Goal: Task Accomplishment & Management: Manage account settings

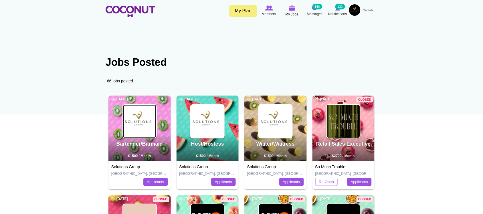
click at [138, 126] on img at bounding box center [139, 121] width 33 height 33
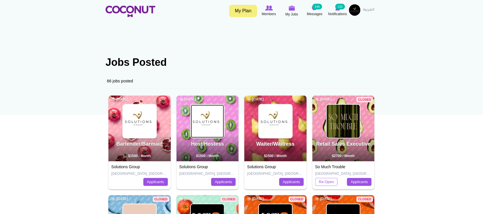
click at [201, 124] on img at bounding box center [207, 121] width 33 height 33
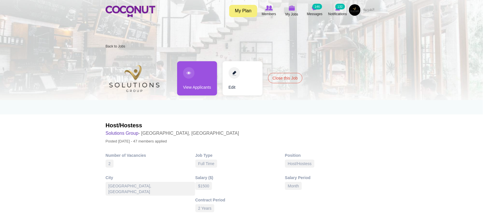
click at [195, 91] on link "View Applicants" at bounding box center [197, 78] width 40 height 34
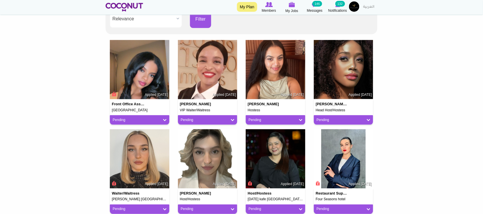
scroll to position [143, 0]
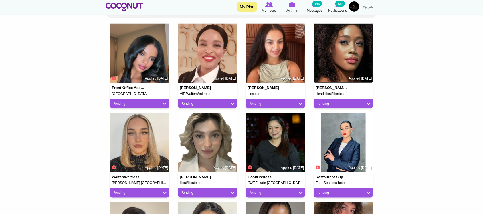
drag, startPoint x: 358, startPoint y: 49, endPoint x: 303, endPoint y: 45, distance: 55.4
click at [358, 49] on img at bounding box center [343, 53] width 59 height 59
click at [147, 52] on img at bounding box center [139, 53] width 59 height 59
click at [202, 56] on img at bounding box center [207, 53] width 59 height 59
click at [259, 55] on img at bounding box center [275, 53] width 59 height 59
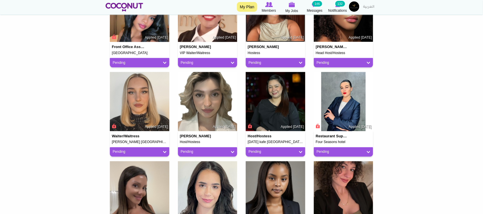
scroll to position [238, 0]
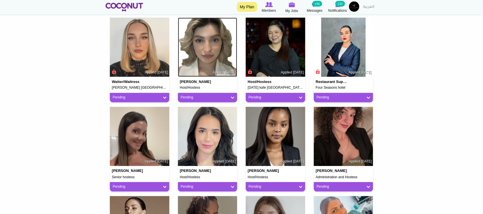
click at [218, 54] on img at bounding box center [207, 47] width 59 height 59
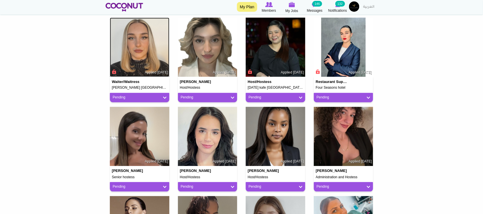
click at [135, 62] on img at bounding box center [139, 47] width 59 height 59
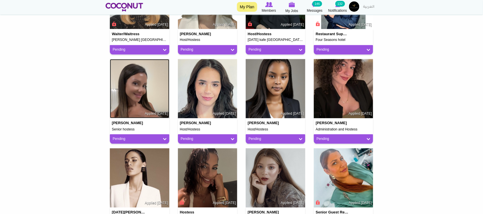
click at [146, 89] on img at bounding box center [139, 88] width 59 height 59
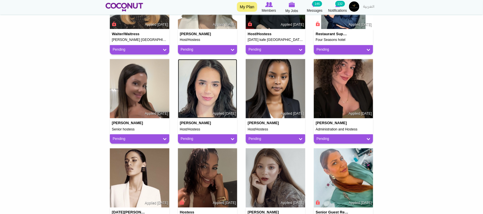
click at [212, 96] on img at bounding box center [207, 88] width 59 height 59
click at [336, 103] on img at bounding box center [343, 88] width 59 height 59
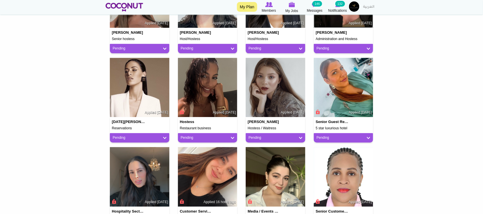
scroll to position [381, 0]
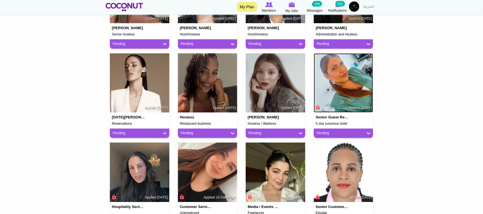
click at [358, 78] on img at bounding box center [343, 82] width 59 height 59
click at [197, 78] on img at bounding box center [207, 82] width 59 height 59
click at [143, 86] on img at bounding box center [139, 82] width 59 height 59
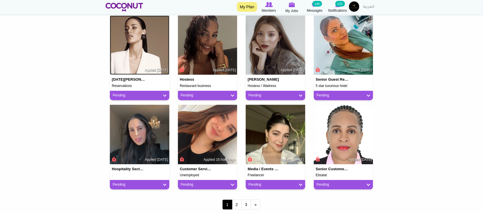
scroll to position [477, 0]
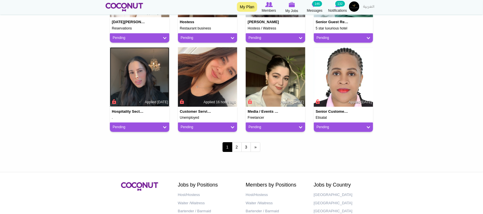
click at [143, 80] on img at bounding box center [139, 76] width 59 height 59
click at [209, 81] on img at bounding box center [207, 76] width 59 height 59
click at [239, 147] on link "2" at bounding box center [237, 147] width 10 height 10
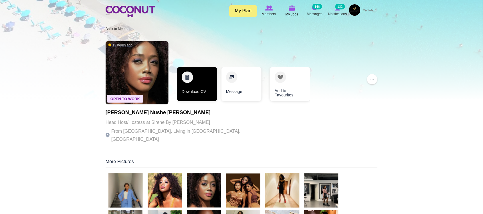
click at [197, 95] on link "Download CV" at bounding box center [197, 84] width 40 height 34
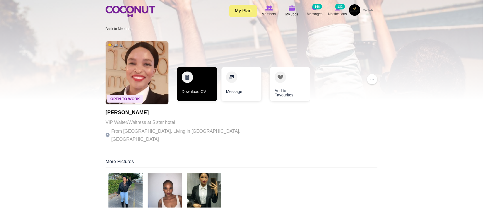
click at [202, 94] on link "Download CV" at bounding box center [197, 84] width 40 height 34
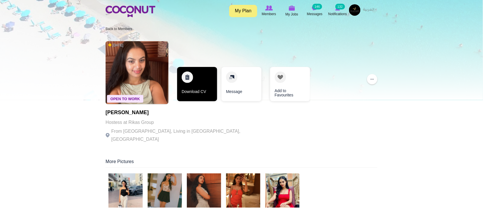
click at [188, 93] on link "Download CV" at bounding box center [197, 84] width 40 height 34
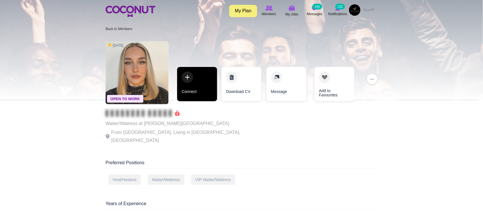
click at [198, 92] on link "Connect" at bounding box center [197, 84] width 40 height 34
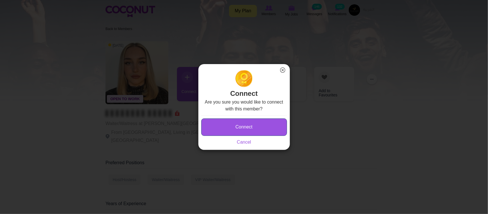
click at [236, 125] on button "Connect" at bounding box center [244, 126] width 86 height 17
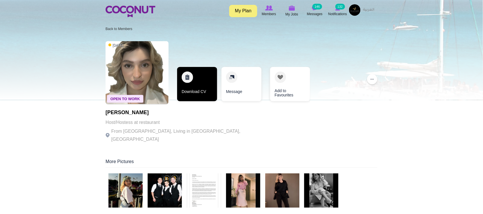
click at [190, 91] on link "Download CV" at bounding box center [197, 84] width 40 height 34
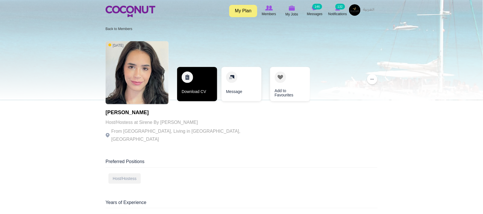
click at [190, 95] on link "Download CV" at bounding box center [197, 84] width 40 height 34
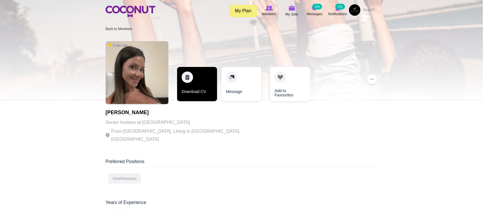
click at [194, 94] on link "Download CV" at bounding box center [197, 84] width 40 height 34
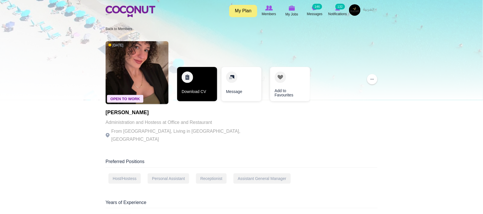
click at [190, 96] on link "Download CV" at bounding box center [197, 84] width 40 height 34
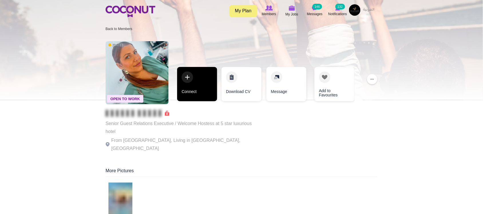
click at [195, 92] on link "Connect" at bounding box center [197, 84] width 40 height 34
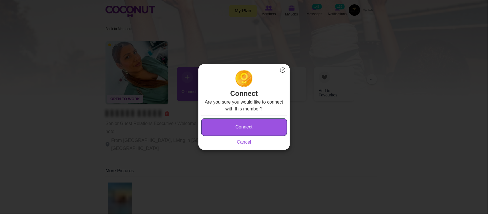
click at [244, 126] on button "Connect" at bounding box center [244, 126] width 86 height 17
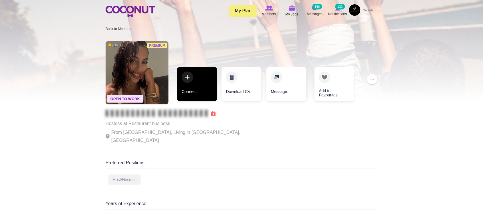
click at [191, 93] on link "Connect" at bounding box center [197, 84] width 40 height 34
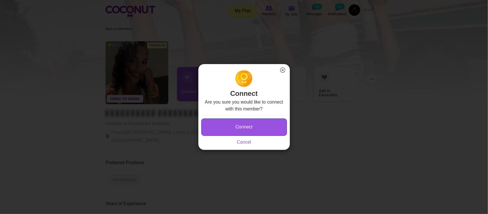
click at [253, 126] on button "Connect" at bounding box center [244, 126] width 86 height 17
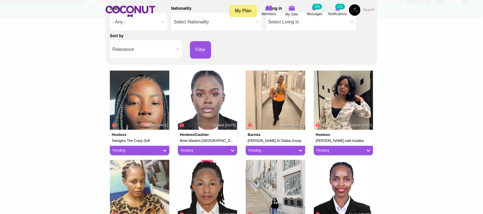
scroll to position [155, 0]
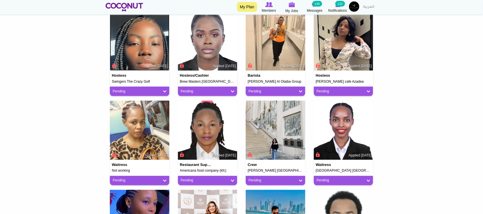
click at [145, 56] on img at bounding box center [139, 40] width 59 height 59
click at [213, 52] on img at bounding box center [207, 40] width 59 height 59
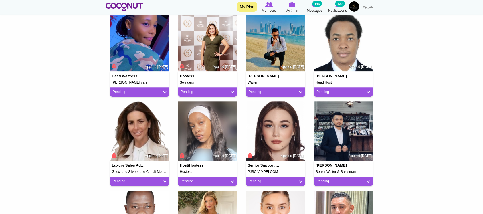
scroll to position [320, 0]
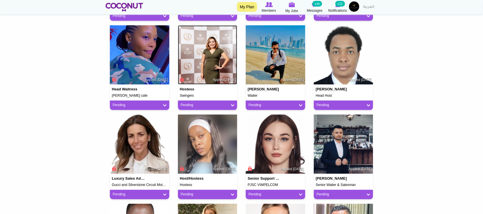
click at [210, 56] on img at bounding box center [207, 54] width 59 height 59
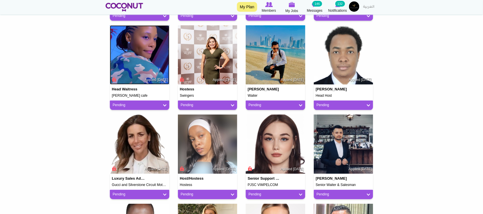
click at [145, 59] on img at bounding box center [139, 54] width 59 height 59
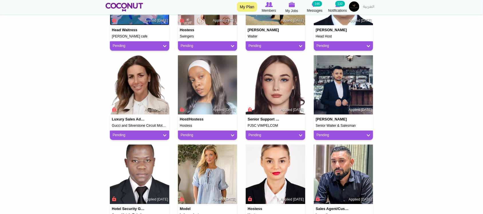
scroll to position [416, 0]
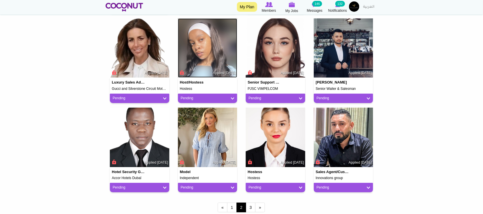
click at [211, 57] on img at bounding box center [207, 47] width 59 height 59
click at [347, 61] on img at bounding box center [343, 47] width 59 height 59
click at [284, 142] on img at bounding box center [275, 137] width 59 height 59
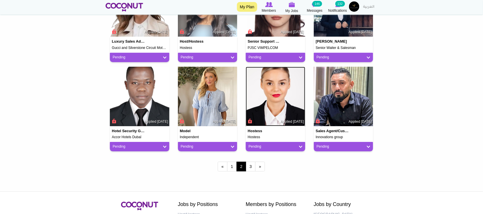
scroll to position [471, 0]
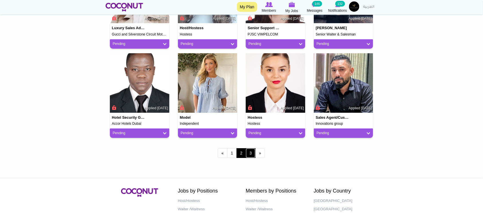
click at [253, 152] on link "3" at bounding box center [251, 153] width 10 height 10
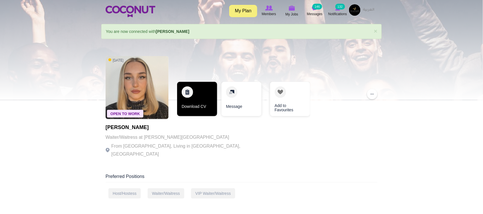
click at [201, 108] on link "Download CV" at bounding box center [197, 99] width 40 height 34
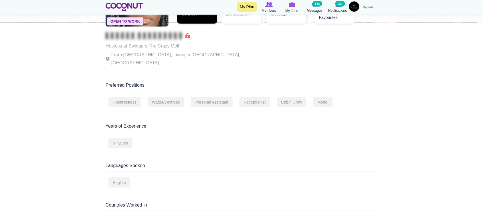
scroll to position [47, 0]
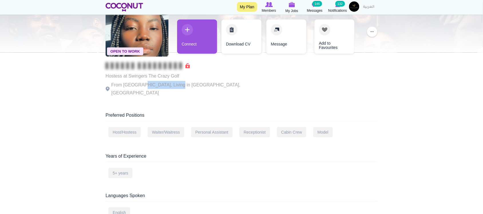
drag, startPoint x: 142, startPoint y: 84, endPoint x: 174, endPoint y: 85, distance: 32.1
click at [174, 85] on p "From Uganda, Living in Dubai, United Arab Emirates" at bounding box center [184, 89] width 157 height 16
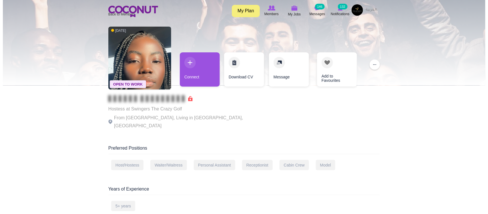
scroll to position [0, 0]
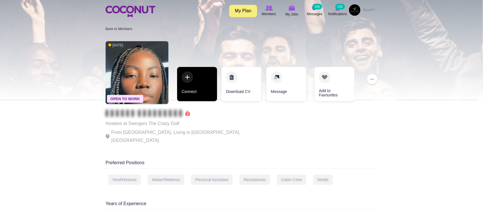
click at [197, 91] on link "Connect" at bounding box center [197, 84] width 40 height 34
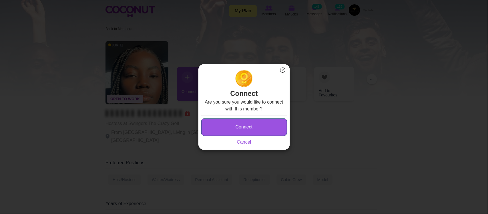
click at [247, 128] on button "Connect" at bounding box center [244, 126] width 86 height 17
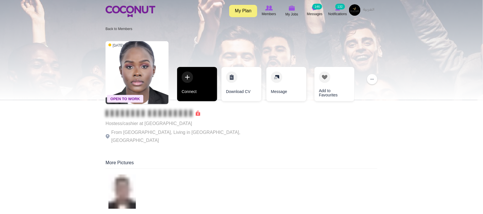
click at [186, 95] on link "Connect" at bounding box center [197, 84] width 40 height 34
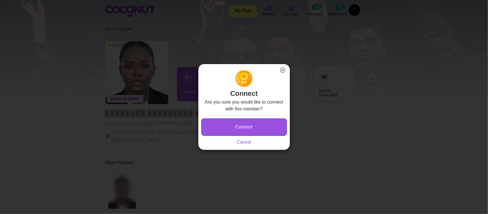
click at [239, 128] on button "Connect" at bounding box center [244, 126] width 86 height 17
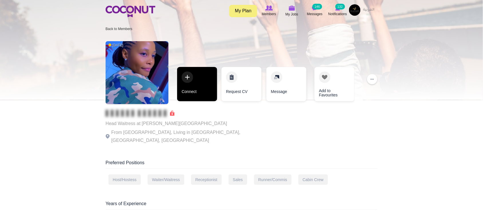
click at [189, 96] on link "Connect" at bounding box center [197, 84] width 40 height 34
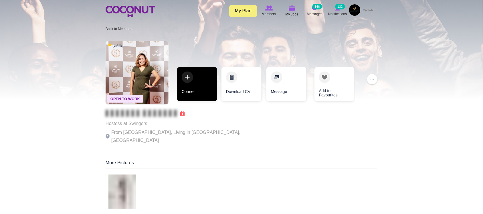
click at [202, 95] on link "Connect" at bounding box center [197, 84] width 40 height 34
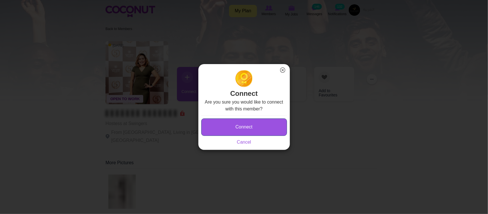
click at [246, 121] on button "Connect" at bounding box center [244, 126] width 86 height 17
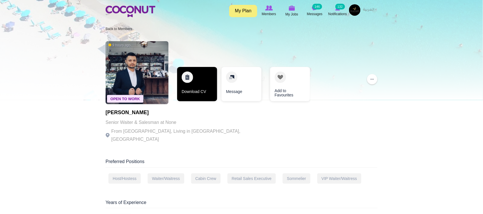
click at [197, 94] on link "Download CV" at bounding box center [197, 84] width 40 height 34
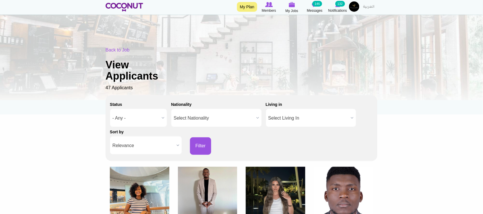
scroll to position [95, 0]
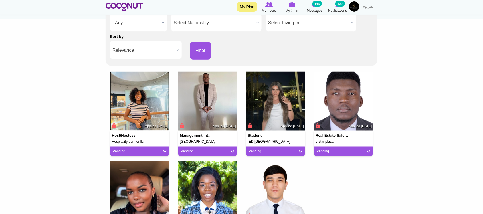
click at [135, 105] on img at bounding box center [139, 101] width 59 height 59
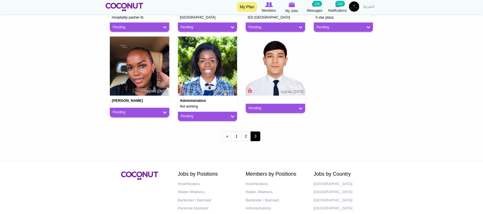
scroll to position [238, 0]
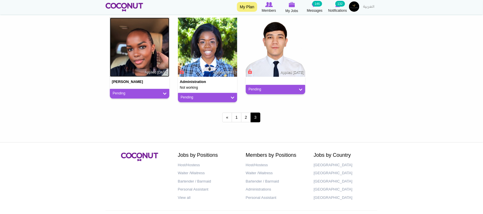
click at [148, 61] on img at bounding box center [139, 47] width 59 height 59
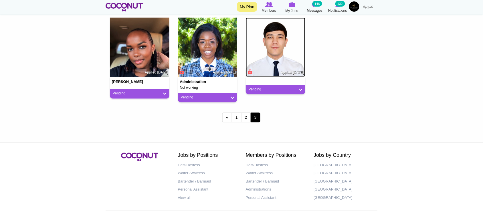
click at [295, 59] on img at bounding box center [275, 47] width 59 height 59
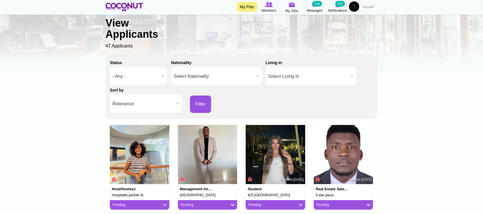
scroll to position [0, 0]
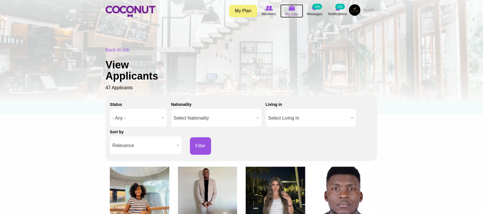
click at [293, 9] on img at bounding box center [292, 7] width 6 height 5
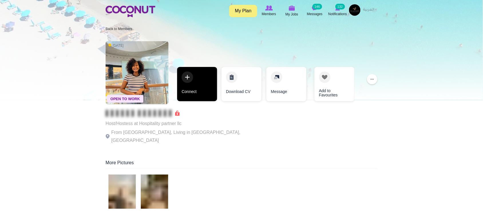
click at [195, 92] on link "Connect" at bounding box center [197, 84] width 40 height 34
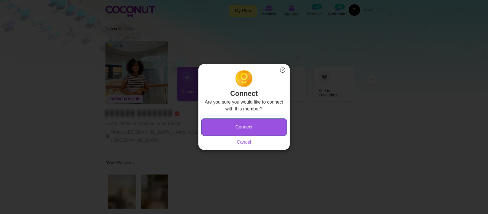
click at [242, 126] on button "Connect" at bounding box center [244, 126] width 86 height 17
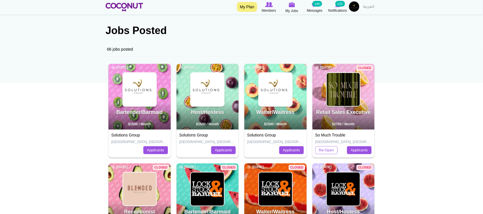
scroll to position [47, 0]
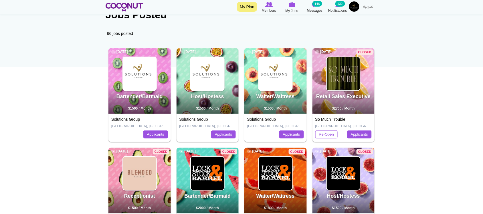
click at [262, 92] on div "Waiter/Waitress 3 weeks ago $1500 / Month" at bounding box center [275, 81] width 62 height 66
click at [267, 82] on img at bounding box center [275, 73] width 33 height 33
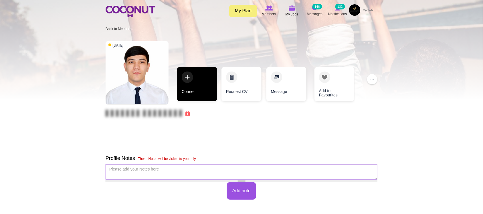
click at [192, 98] on link "Connect" at bounding box center [197, 84] width 40 height 34
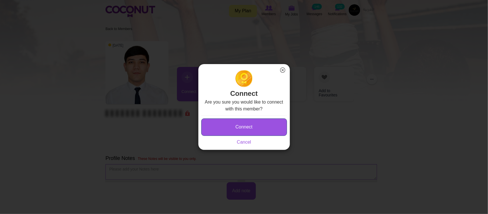
click at [243, 132] on button "Connect" at bounding box center [244, 126] width 86 height 17
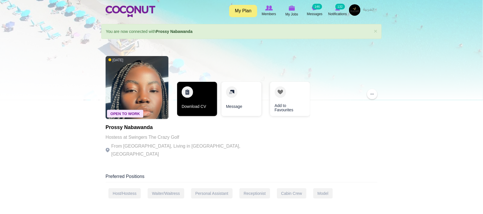
click at [199, 113] on link "Download CV" at bounding box center [197, 99] width 40 height 34
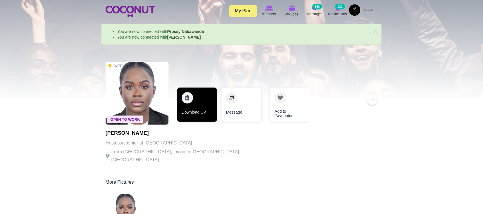
click at [195, 107] on link "Download CV" at bounding box center [197, 105] width 40 height 34
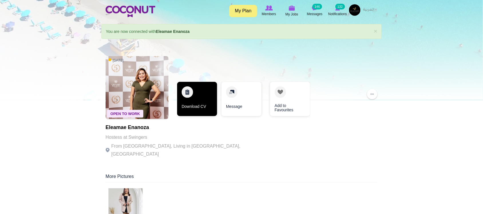
click at [193, 108] on link "Download CV" at bounding box center [197, 99] width 40 height 34
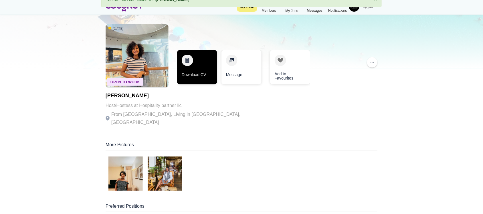
scroll to position [47, 0]
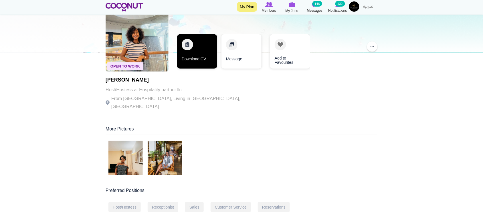
click at [201, 63] on link "Download CV" at bounding box center [197, 51] width 40 height 34
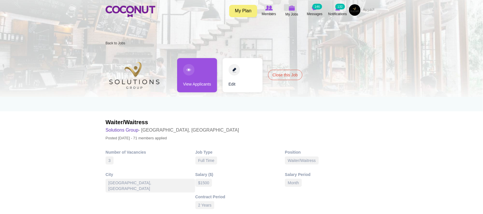
scroll to position [47, 0]
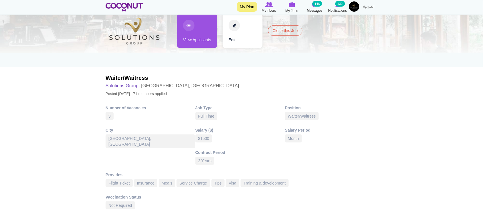
click at [211, 41] on link "View Applicants" at bounding box center [197, 31] width 40 height 34
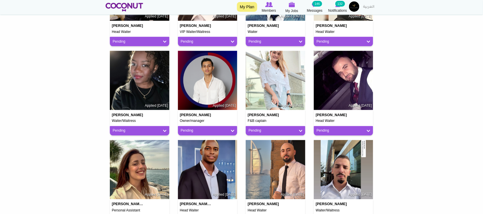
scroll to position [286, 0]
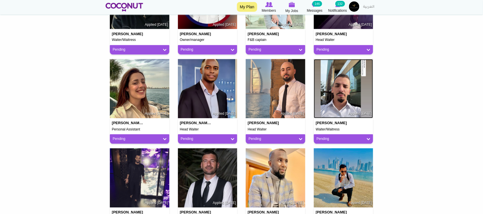
click at [342, 93] on img at bounding box center [343, 88] width 59 height 59
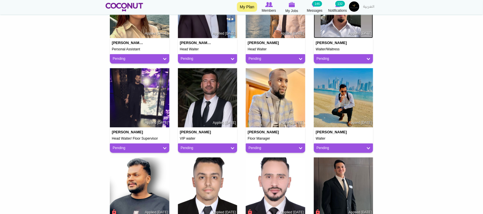
scroll to position [429, 0]
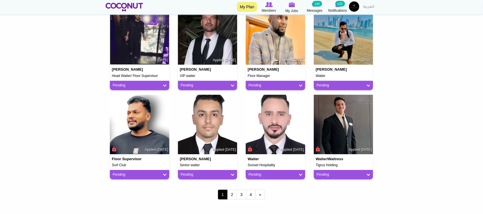
click at [136, 51] on img at bounding box center [139, 34] width 59 height 59
click at [208, 131] on img at bounding box center [207, 124] width 59 height 59
click at [265, 132] on img at bounding box center [275, 124] width 59 height 59
click at [350, 134] on img at bounding box center [343, 124] width 59 height 59
click at [232, 194] on link "2" at bounding box center [232, 195] width 10 height 10
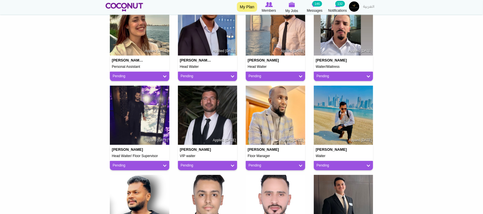
scroll to position [334, 0]
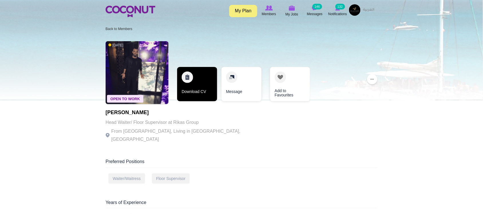
click at [203, 94] on link "Download CV" at bounding box center [197, 84] width 40 height 34
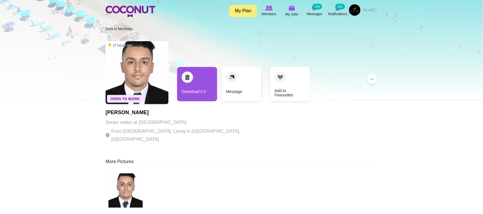
click at [174, 130] on p "From [GEOGRAPHIC_DATA], Living in [GEOGRAPHIC_DATA], [GEOGRAPHIC_DATA]" at bounding box center [184, 135] width 157 height 16
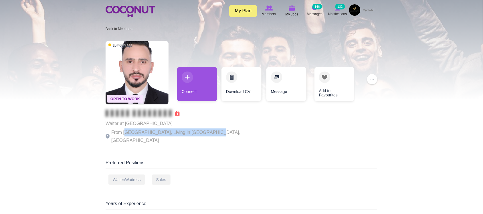
drag, startPoint x: 128, startPoint y: 132, endPoint x: 208, endPoint y: 135, distance: 80.1
click at [208, 135] on p "From Egypt, Living in Dubai, United Arab Emirates" at bounding box center [184, 136] width 157 height 16
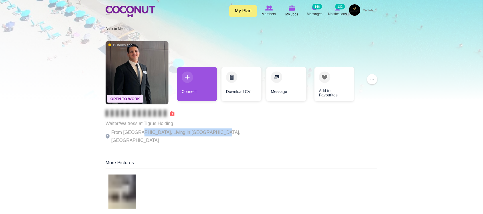
drag, startPoint x: 138, startPoint y: 134, endPoint x: 211, endPoint y: 133, distance: 72.9
click at [211, 133] on p "From [GEOGRAPHIC_DATA], Living in [GEOGRAPHIC_DATA], [GEOGRAPHIC_DATA]" at bounding box center [184, 136] width 157 height 16
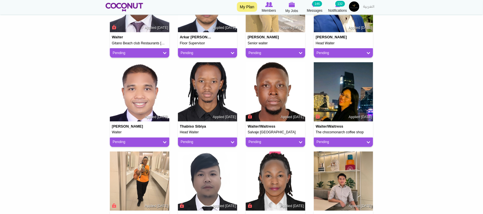
scroll to position [216, 0]
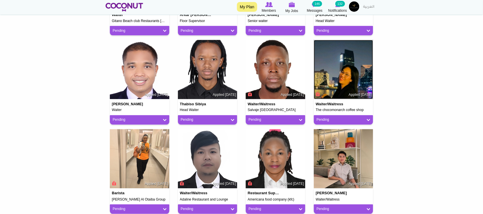
click at [343, 69] on img at bounding box center [343, 69] width 59 height 59
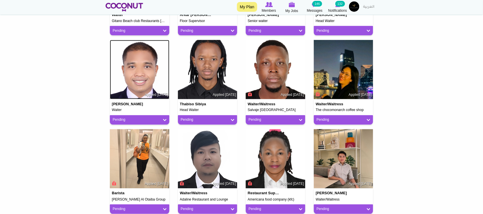
click at [132, 68] on img at bounding box center [139, 69] width 59 height 59
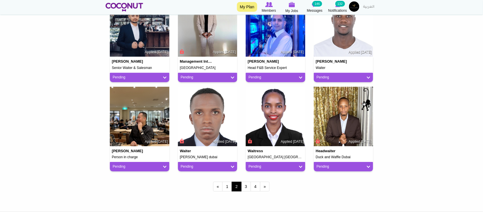
scroll to position [451, 0]
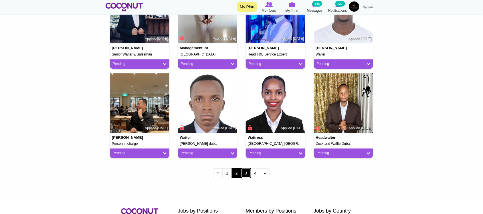
click at [246, 174] on link "3" at bounding box center [246, 173] width 10 height 10
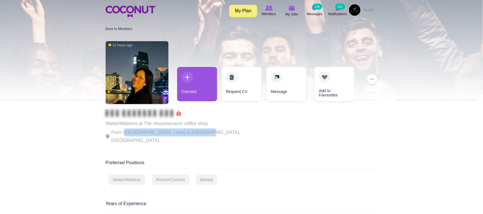
drag, startPoint x: 125, startPoint y: 130, endPoint x: 202, endPoint y: 133, distance: 76.4
click at [202, 133] on p "From [GEOGRAPHIC_DATA], Living in [GEOGRAPHIC_DATA], [GEOGRAPHIC_DATA]" at bounding box center [184, 136] width 157 height 16
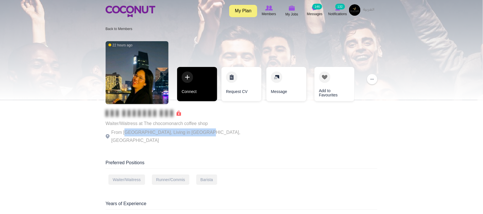
click at [203, 96] on link "Connect" at bounding box center [197, 84] width 40 height 34
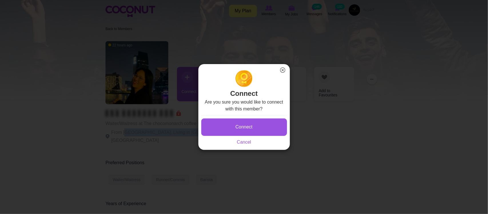
drag, startPoint x: 283, startPoint y: 70, endPoint x: 241, endPoint y: 1, distance: 80.5
click at [283, 70] on button "×" at bounding box center [282, 69] width 7 height 7
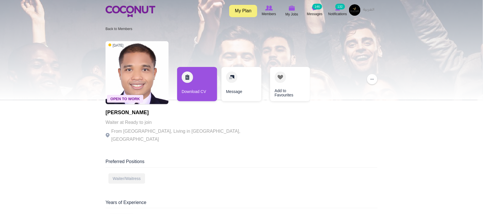
click at [170, 130] on p "From [GEOGRAPHIC_DATA], Living in [GEOGRAPHIC_DATA], [GEOGRAPHIC_DATA]" at bounding box center [184, 135] width 157 height 16
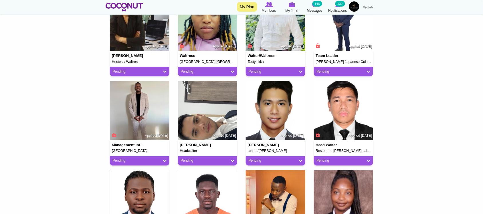
scroll to position [205, 0]
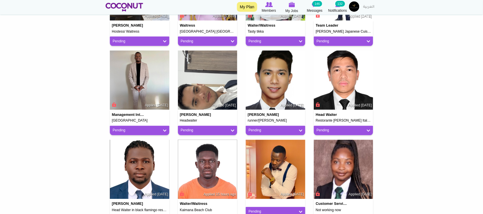
drag, startPoint x: 488, startPoint y: 26, endPoint x: 488, endPoint y: 82, distance: 56.1
click at [483, 82] on html "Toggle navigation My Plan Members My Jobs Post a Job Messages 146 Notifications…" at bounding box center [241, 165] width 483 height 741
click at [281, 69] on img at bounding box center [275, 80] width 59 height 59
click at [192, 90] on img at bounding box center [207, 80] width 59 height 59
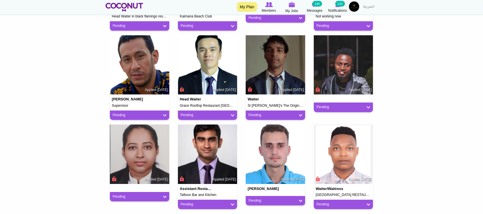
scroll to position [395, 0]
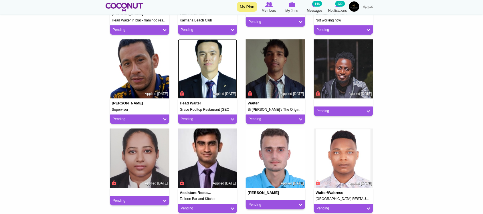
click at [211, 69] on img at bounding box center [207, 68] width 59 height 59
click at [279, 69] on img at bounding box center [275, 68] width 59 height 59
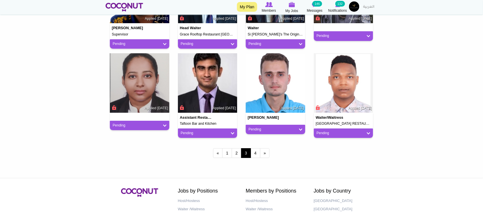
scroll to position [475, 0]
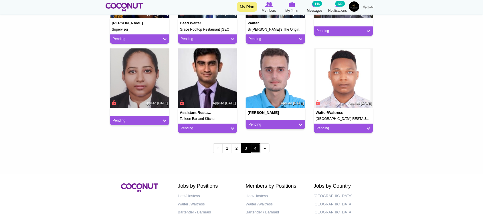
click at [255, 150] on link "4" at bounding box center [256, 148] width 10 height 10
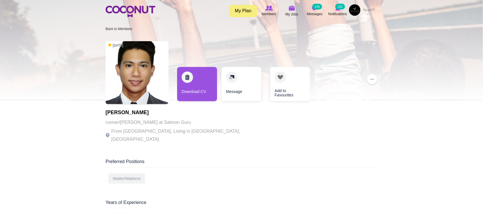
click at [164, 134] on p "From [GEOGRAPHIC_DATA], Living in [GEOGRAPHIC_DATA], [GEOGRAPHIC_DATA]" at bounding box center [184, 135] width 157 height 16
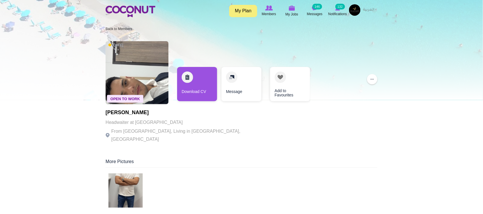
click at [165, 123] on p "Headwaiter at [GEOGRAPHIC_DATA]" at bounding box center [184, 122] width 157 height 8
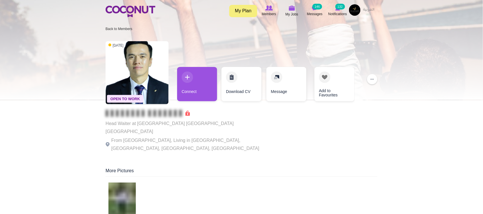
click at [165, 123] on p "Head Waiter at [GEOGRAPHIC_DATA] [GEOGRAPHIC_DATA] [GEOGRAPHIC_DATA]" at bounding box center [184, 128] width 157 height 16
click at [168, 136] on p "From Uzbekistan, Living in İstanbul, Turkey, TX, USA" at bounding box center [184, 144] width 157 height 16
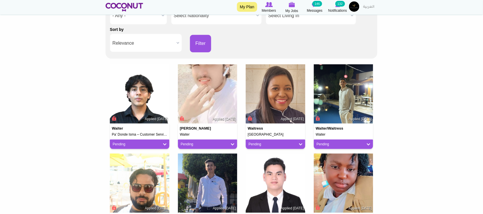
drag, startPoint x: 485, startPoint y: 18, endPoint x: 287, endPoint y: 75, distance: 205.9
click at [483, 55] on html "Toggle navigation My Plan Members My Jobs Post a Job Messages 146 Notifications…" at bounding box center [241, 179] width 483 height 562
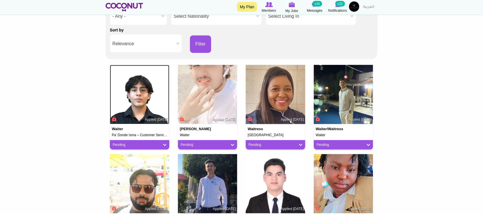
click at [135, 88] on img at bounding box center [139, 94] width 59 height 59
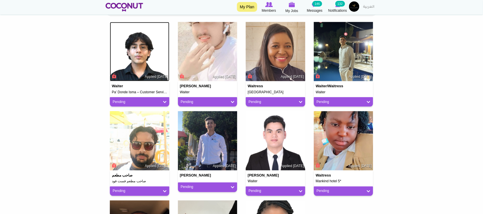
scroll to position [165, 0]
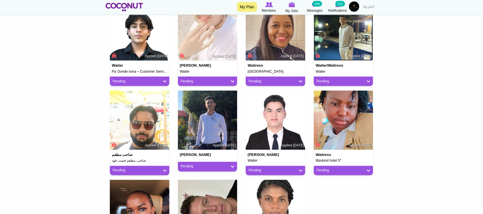
click at [345, 46] on img at bounding box center [343, 30] width 59 height 59
click at [202, 115] on img at bounding box center [207, 120] width 59 height 59
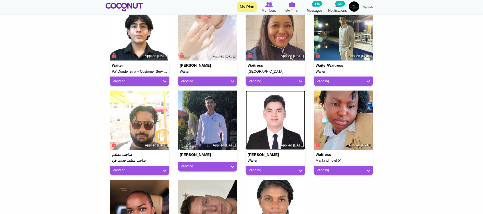
click at [261, 124] on img at bounding box center [275, 120] width 59 height 59
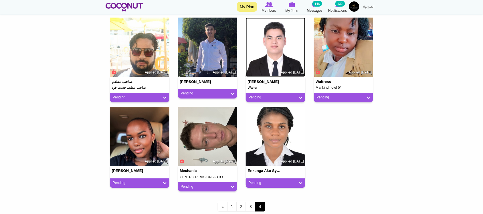
scroll to position [246, 0]
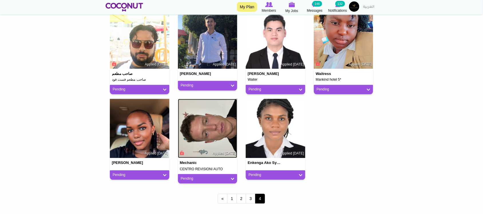
click at [221, 122] on img at bounding box center [207, 128] width 59 height 59
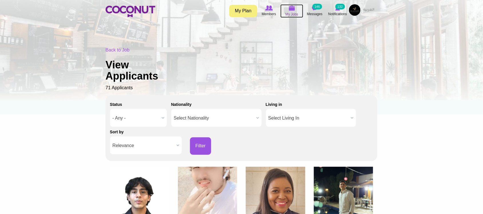
click at [292, 12] on span "My Jobs" at bounding box center [291, 14] width 13 height 6
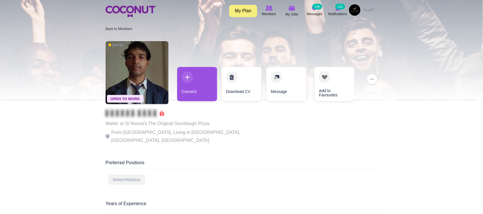
click at [168, 131] on p "From [GEOGRAPHIC_DATA], Living in [GEOGRAPHIC_DATA], [GEOGRAPHIC_DATA], [GEOGRA…" at bounding box center [184, 136] width 157 height 16
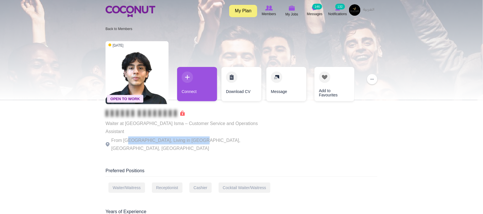
drag, startPoint x: 129, startPoint y: 132, endPoint x: 193, endPoint y: 132, distance: 63.8
click at [193, 136] on p "From [GEOGRAPHIC_DATA], Living in [GEOGRAPHIC_DATA], [GEOGRAPHIC_DATA], [GEOGRA…" at bounding box center [184, 144] width 157 height 16
click at [202, 127] on p "Waiter at [GEOGRAPHIC_DATA] Isma – Customer Service and Operations Assistant" at bounding box center [184, 128] width 157 height 16
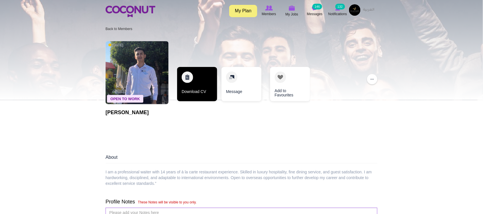
click at [197, 93] on link "Download CV" at bounding box center [197, 84] width 40 height 34
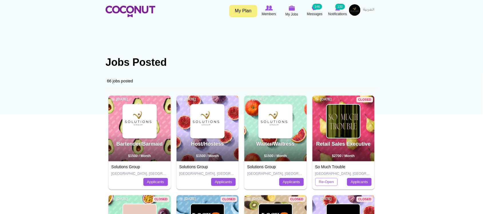
click at [151, 158] on div "Bartender/Barmaid [DATE] $1500 / Month" at bounding box center [139, 129] width 62 height 66
click at [138, 118] on img at bounding box center [139, 121] width 33 height 33
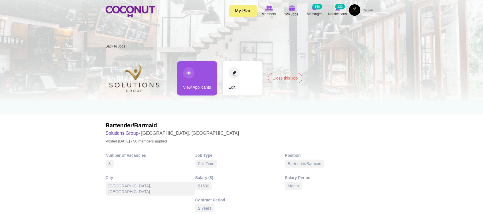
click at [198, 87] on link "View Applicants" at bounding box center [197, 78] width 40 height 34
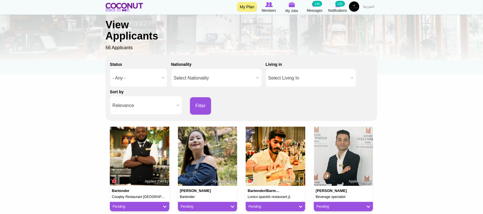
scroll to position [143, 0]
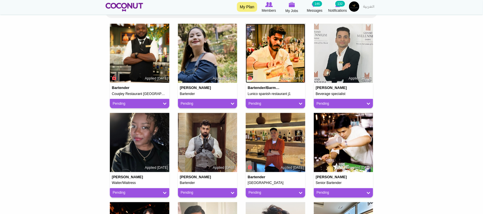
click at [270, 53] on img at bounding box center [275, 53] width 59 height 59
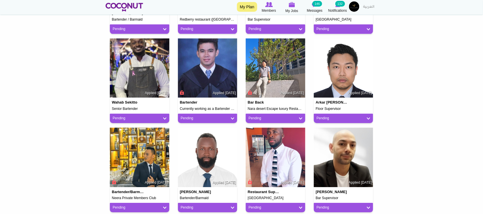
scroll to position [381, 0]
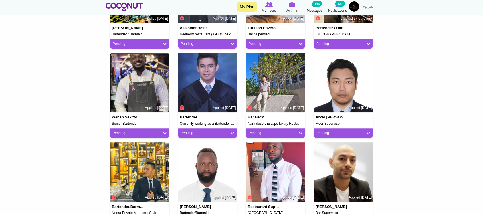
click at [156, 97] on img at bounding box center [139, 82] width 59 height 59
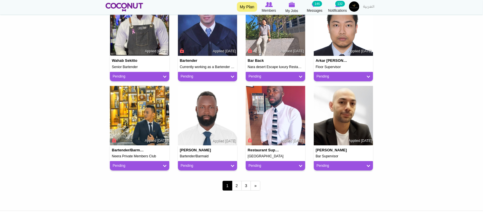
scroll to position [477, 0]
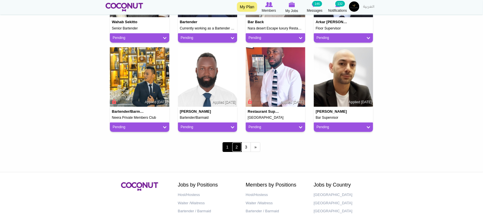
click at [238, 147] on link "2" at bounding box center [237, 147] width 10 height 10
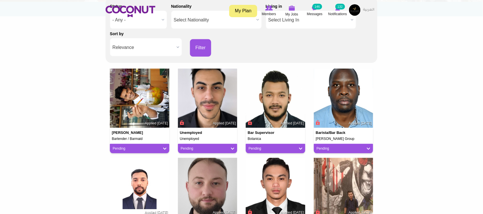
scroll to position [143, 0]
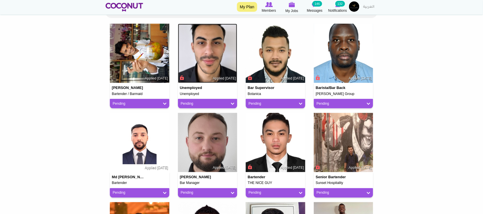
click at [206, 60] on img at bounding box center [207, 53] width 59 height 59
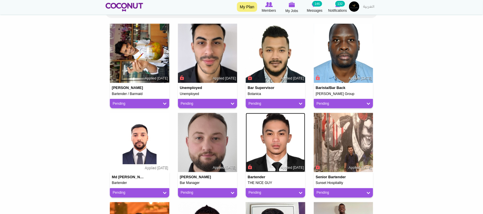
click at [285, 133] on img at bounding box center [275, 142] width 59 height 59
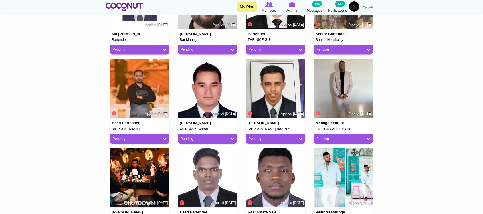
scroll to position [191, 0]
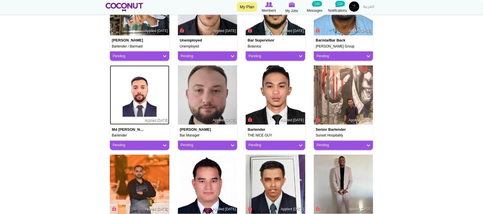
click at [154, 101] on img at bounding box center [139, 95] width 59 height 59
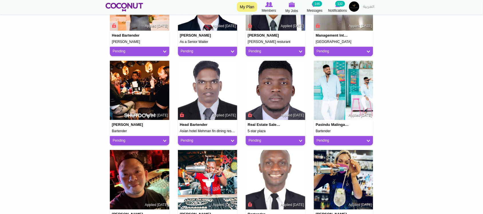
scroll to position [429, 0]
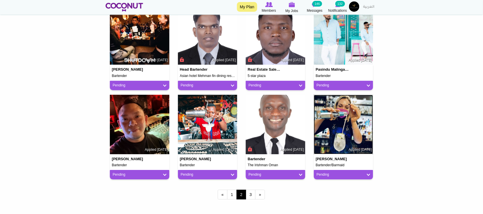
click at [343, 130] on img at bounding box center [343, 124] width 59 height 59
click at [250, 193] on link "3" at bounding box center [251, 195] width 10 height 10
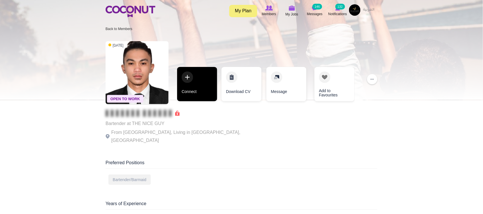
click at [198, 96] on link "Connect" at bounding box center [197, 84] width 40 height 34
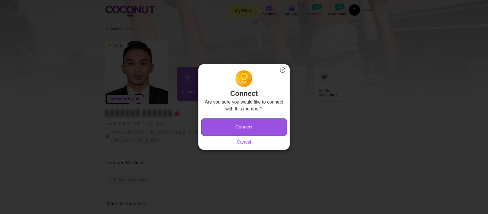
click at [243, 125] on button "Connect" at bounding box center [244, 126] width 86 height 17
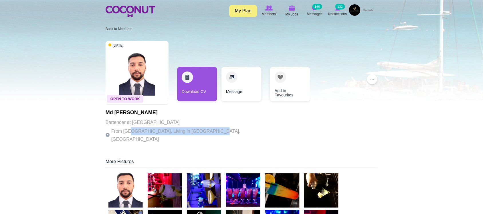
drag, startPoint x: 135, startPoint y: 128, endPoint x: 212, endPoint y: 131, distance: 77.3
click at [212, 131] on p "From [GEOGRAPHIC_DATA], Living in [GEOGRAPHIC_DATA], [GEOGRAPHIC_DATA]" at bounding box center [184, 135] width 157 height 16
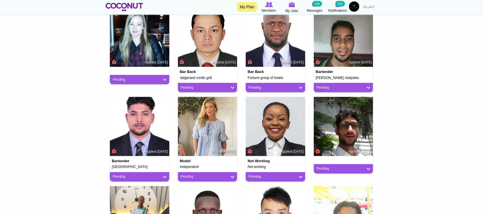
scroll to position [143, 0]
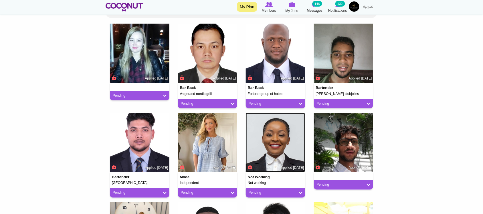
click at [295, 147] on img at bounding box center [275, 142] width 59 height 59
click at [335, 148] on img at bounding box center [343, 142] width 59 height 59
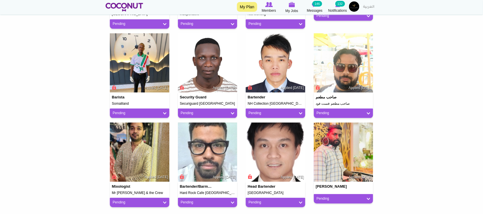
scroll to position [381, 0]
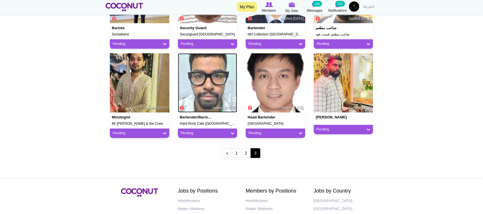
click at [208, 80] on img at bounding box center [207, 82] width 59 height 59
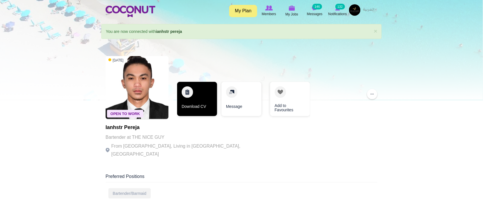
click at [199, 104] on link "Download CV" at bounding box center [197, 99] width 40 height 34
